Goal: Task Accomplishment & Management: Complete application form

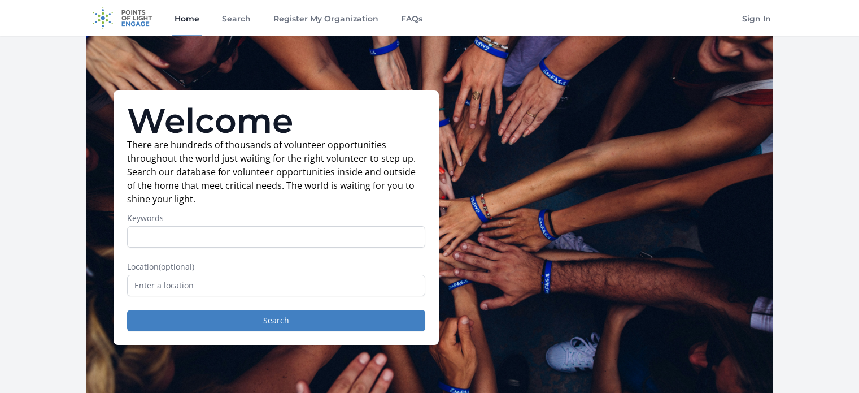
click at [212, 286] on input "text" at bounding box center [276, 285] width 298 height 21
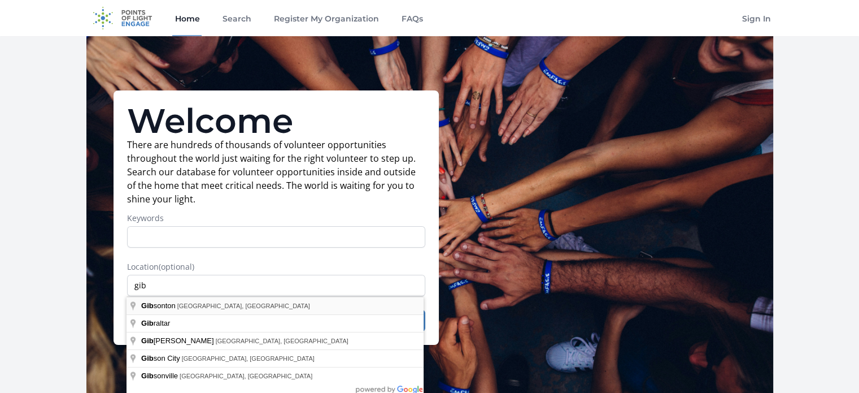
type input "[GEOGRAPHIC_DATA], [GEOGRAPHIC_DATA], [GEOGRAPHIC_DATA]"
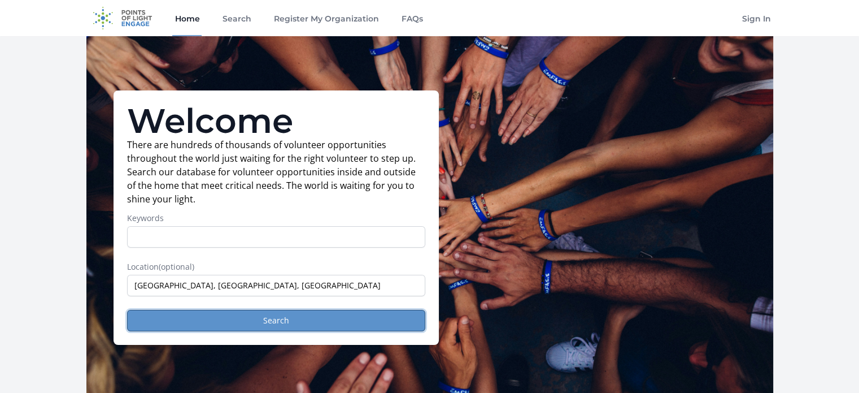
click at [224, 318] on button "Search" at bounding box center [276, 320] width 298 height 21
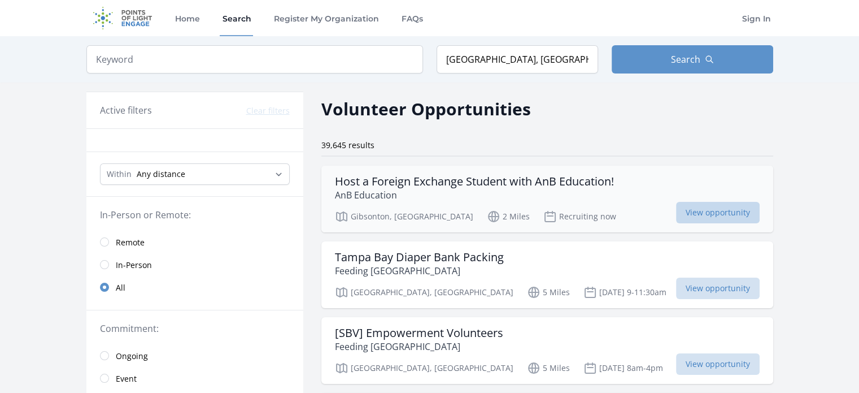
click at [676, 216] on span "View opportunity" at bounding box center [718, 212] width 84 height 21
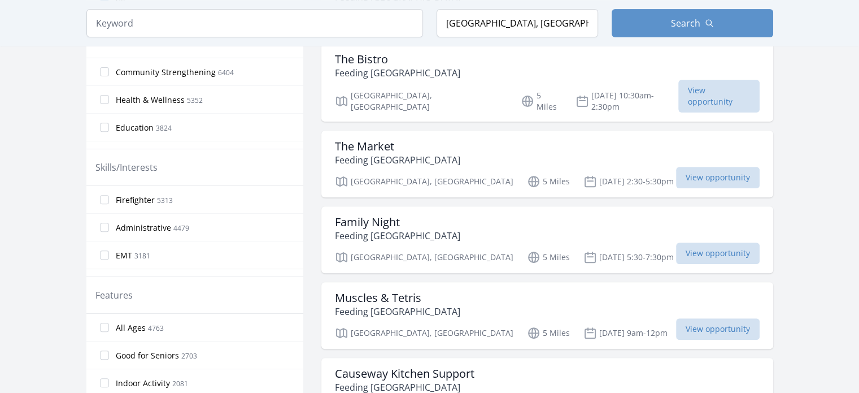
scroll to position [427, 0]
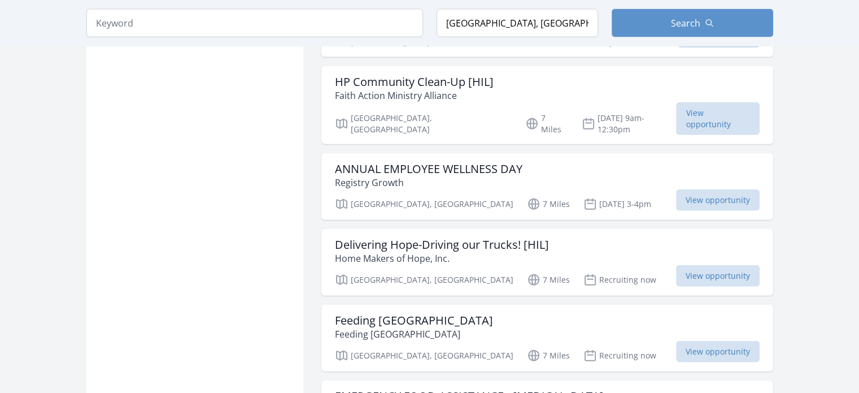
scroll to position [2560, 0]
click at [539, 344] on div "Tampa, FL 7 Miles Recruiting now View opportunity" at bounding box center [547, 352] width 425 height 17
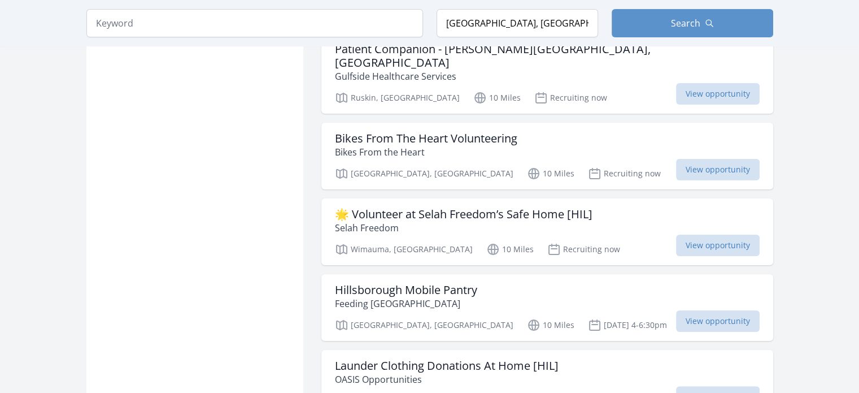
scroll to position [4464, 0]
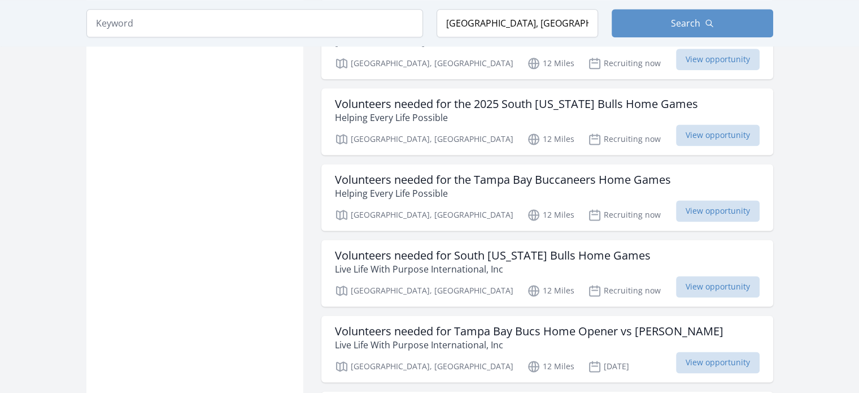
scroll to position [5798, 0]
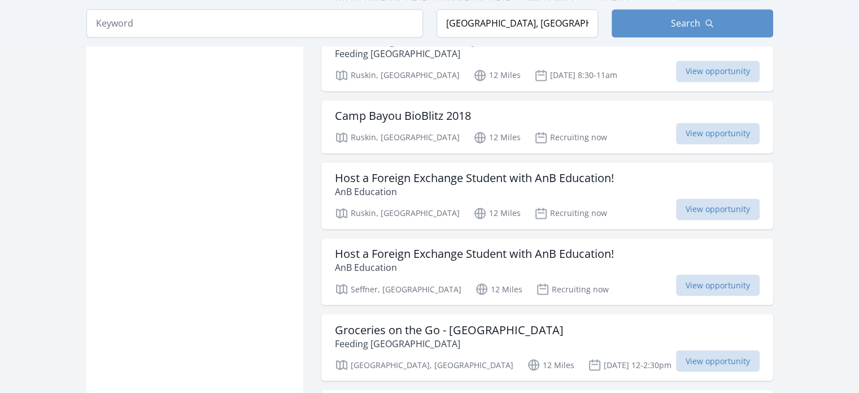
scroll to position [6161, 0]
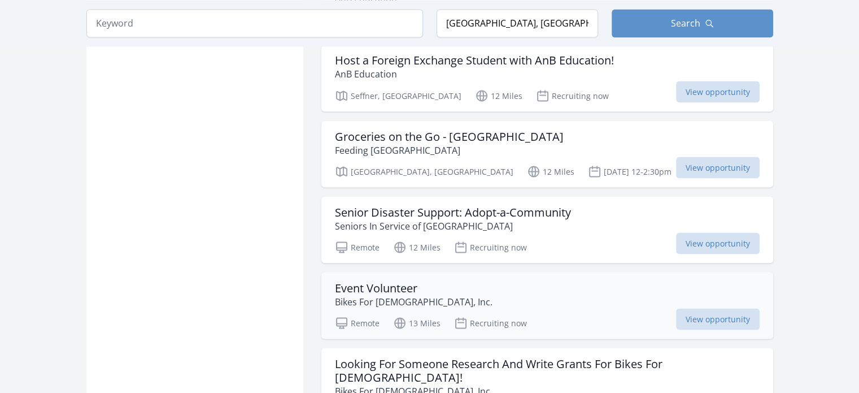
scroll to position [6353, 0]
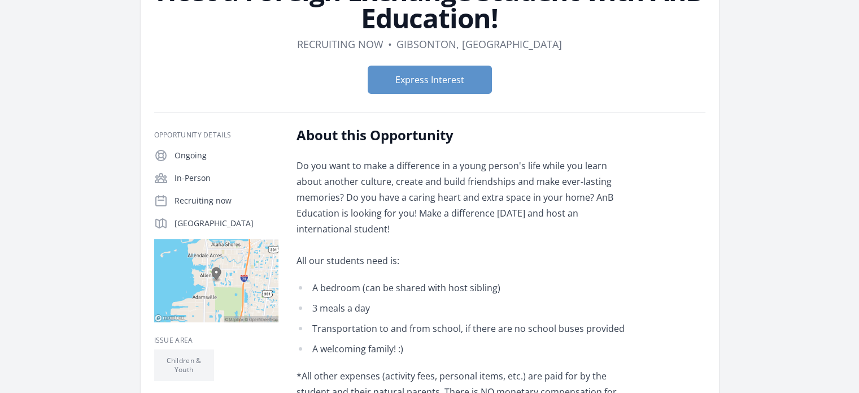
scroll to position [110, 0]
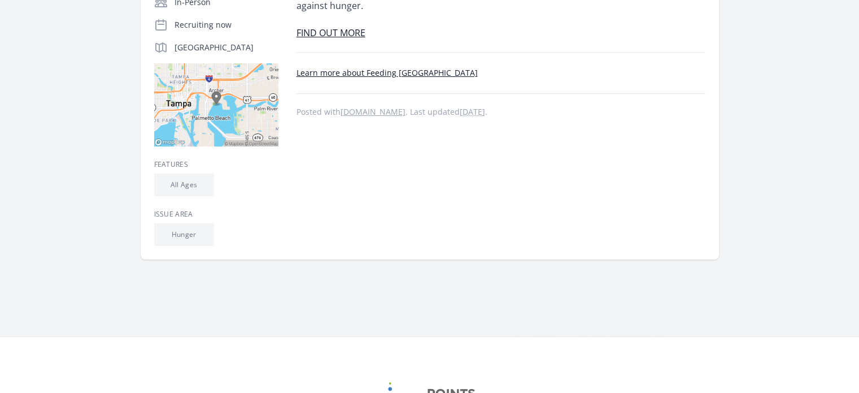
scroll to position [320, 0]
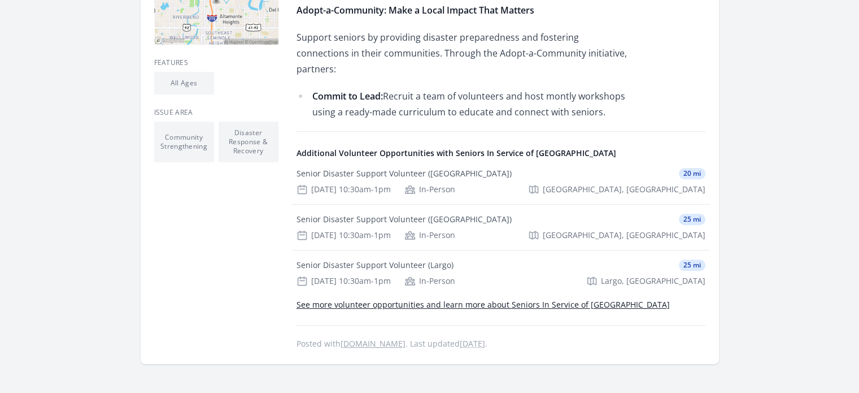
scroll to position [388, 0]
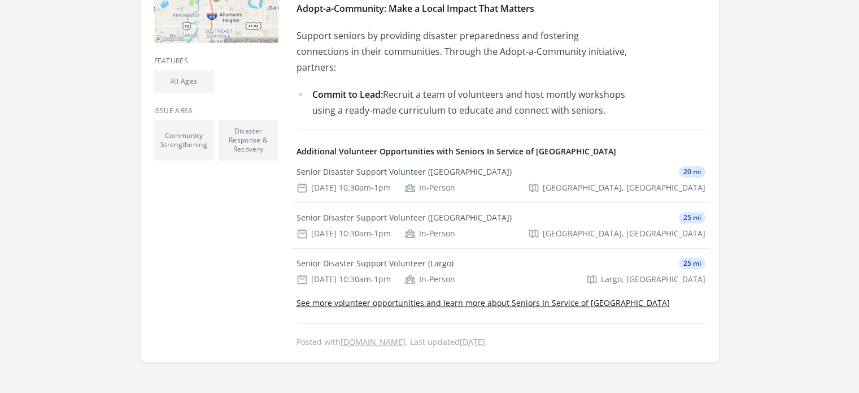
click at [486, 297] on link "See more volunteer opportunities and learn more about Seniors In Service of [GE…" at bounding box center [483, 302] width 373 height 11
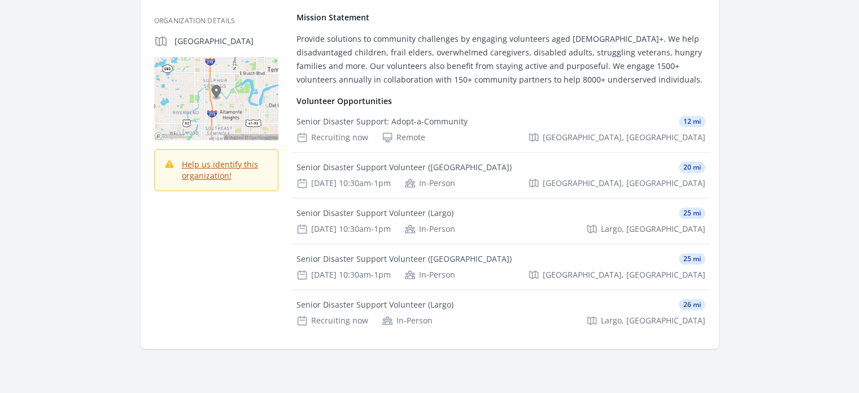
scroll to position [167, 0]
click at [391, 133] on div "Remote" at bounding box center [404, 138] width 44 height 11
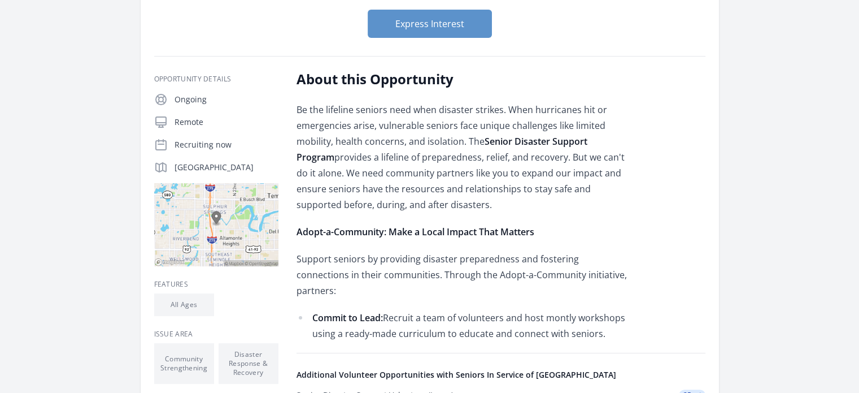
scroll to position [162, 0]
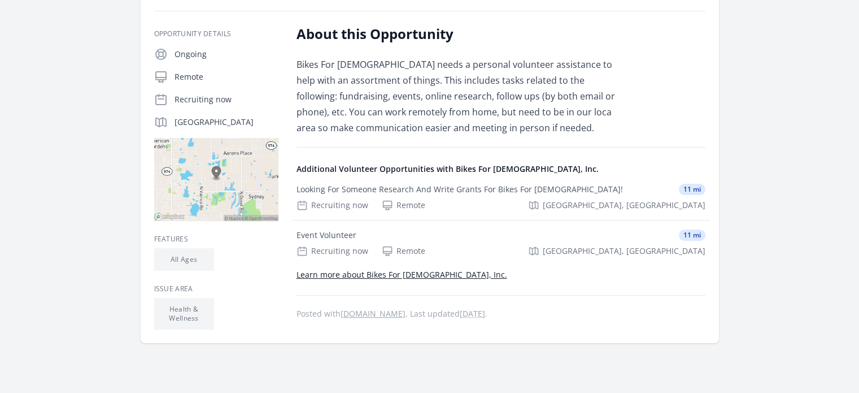
scroll to position [183, 0]
click at [332, 233] on div "Event Volunteer" at bounding box center [327, 234] width 60 height 11
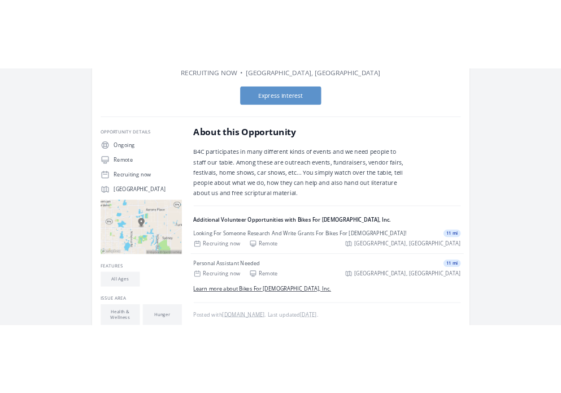
scroll to position [119, 0]
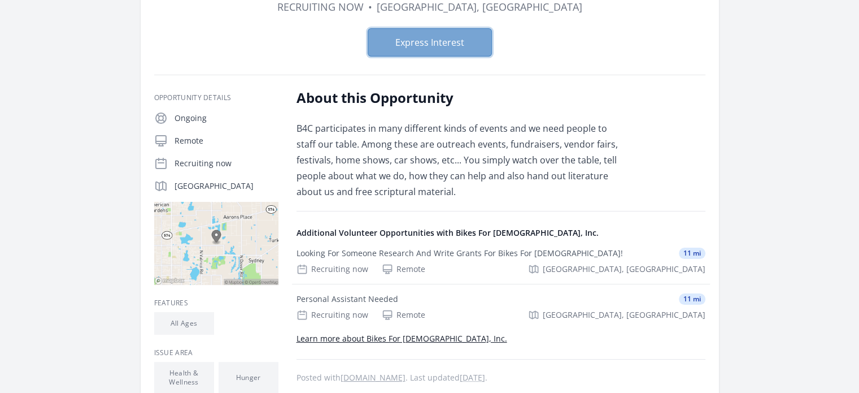
click at [399, 44] on button "Express Interest" at bounding box center [430, 42] width 124 height 28
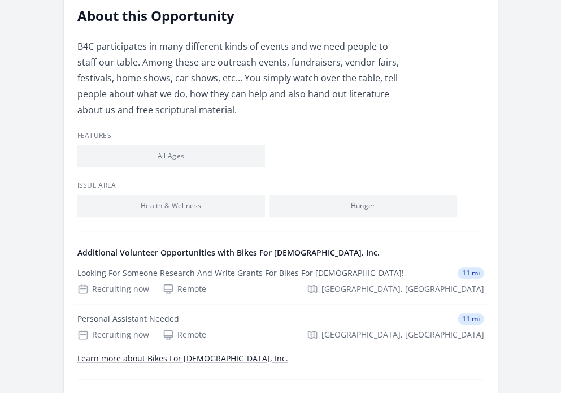
scroll to position [310, 0]
click at [129, 361] on link "Learn more about Bikes For [DEMOGRAPHIC_DATA], Inc." at bounding box center [182, 357] width 211 height 11
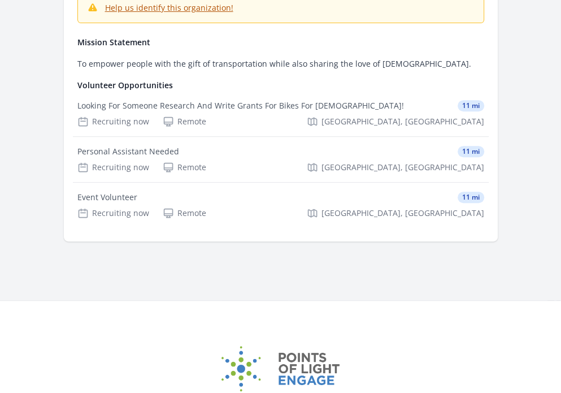
scroll to position [264, 0]
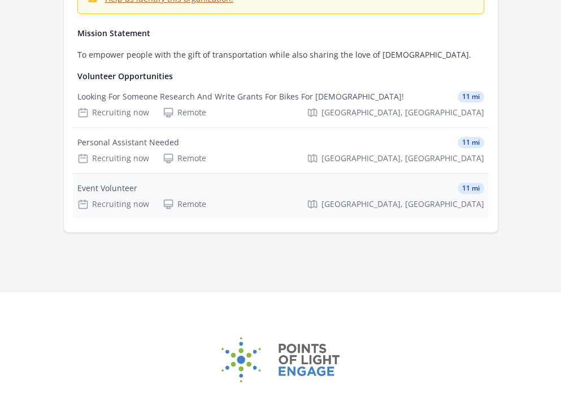
click at [126, 182] on div "Event Volunteer" at bounding box center [107, 187] width 60 height 11
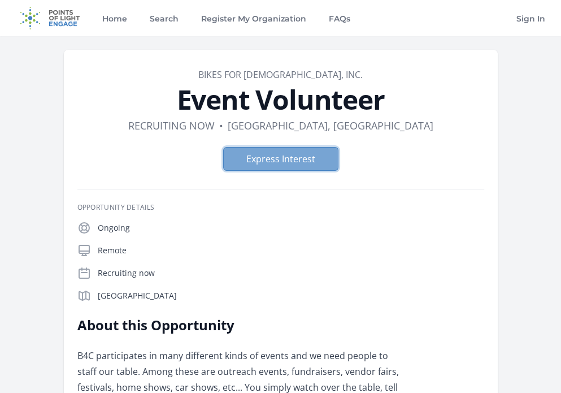
click at [275, 159] on button "Express Interest" at bounding box center [280, 159] width 115 height 24
